Goal: Learn about a topic

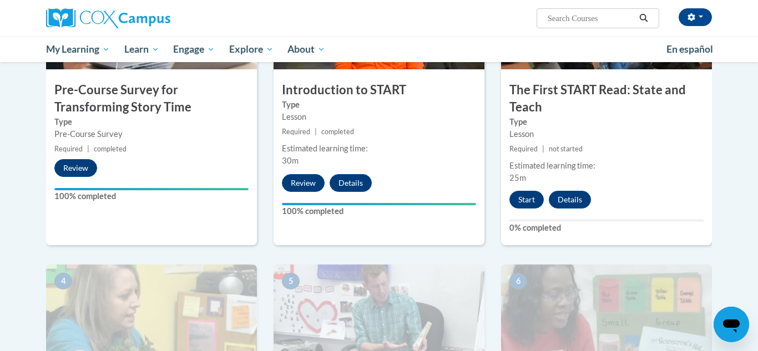
scroll to position [336, 0]
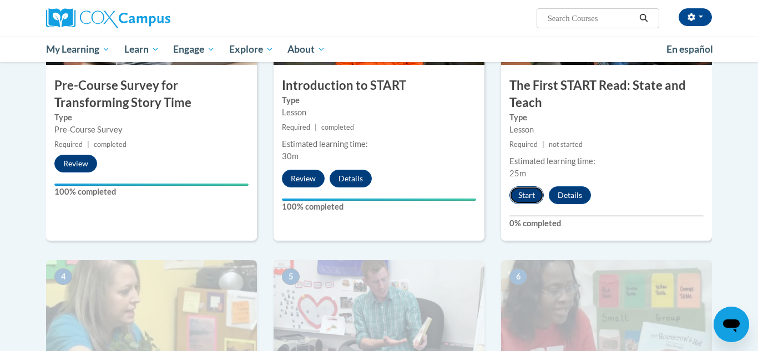
click at [529, 194] on button "Start" at bounding box center [526, 195] width 34 height 18
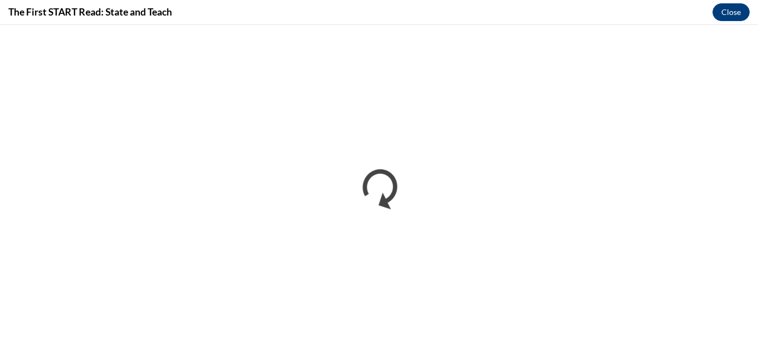
scroll to position [0, 0]
